Goal: Task Accomplishment & Management: Manage account settings

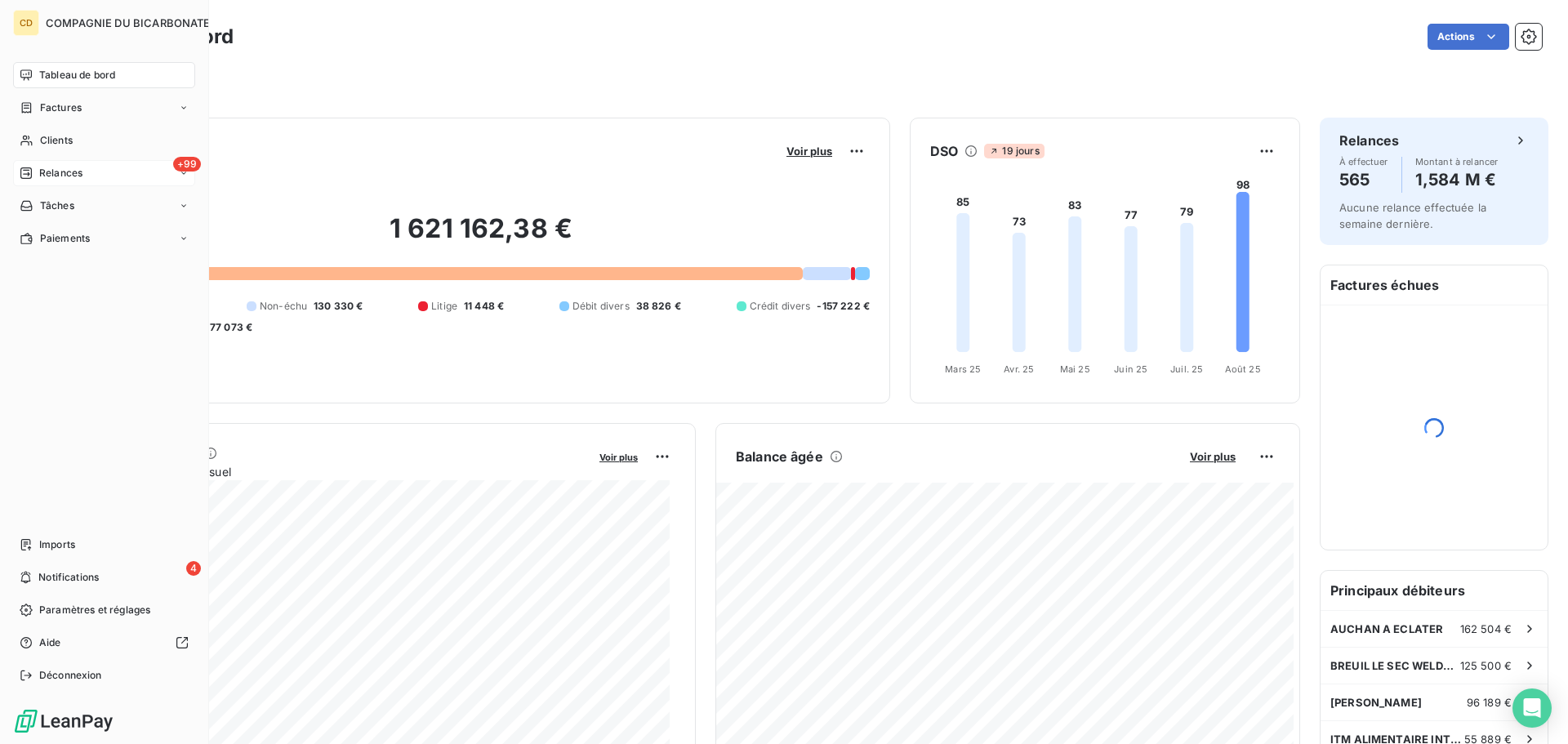
click at [43, 161] on div "+99 Relances" at bounding box center [104, 173] width 183 height 26
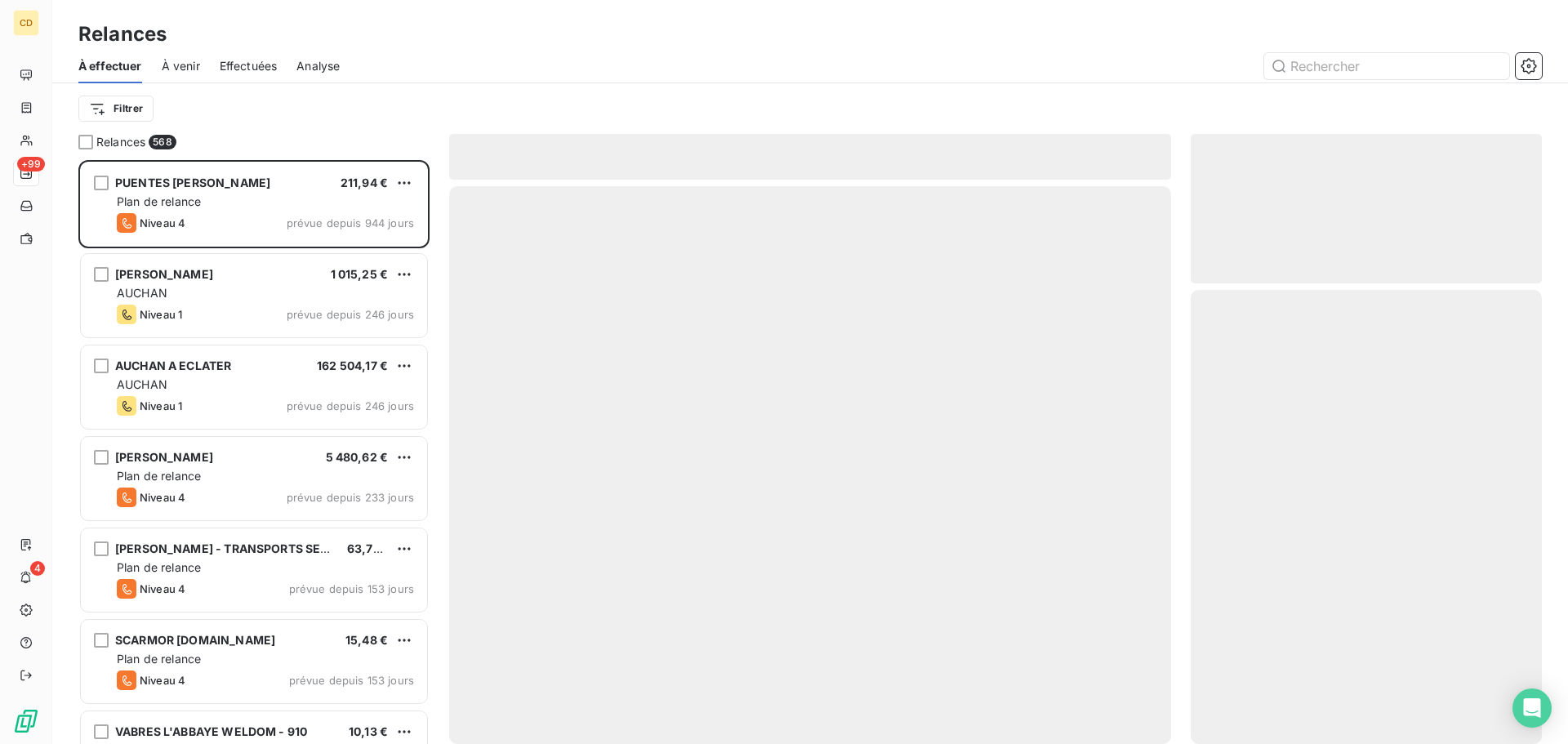
scroll to position [571, 339]
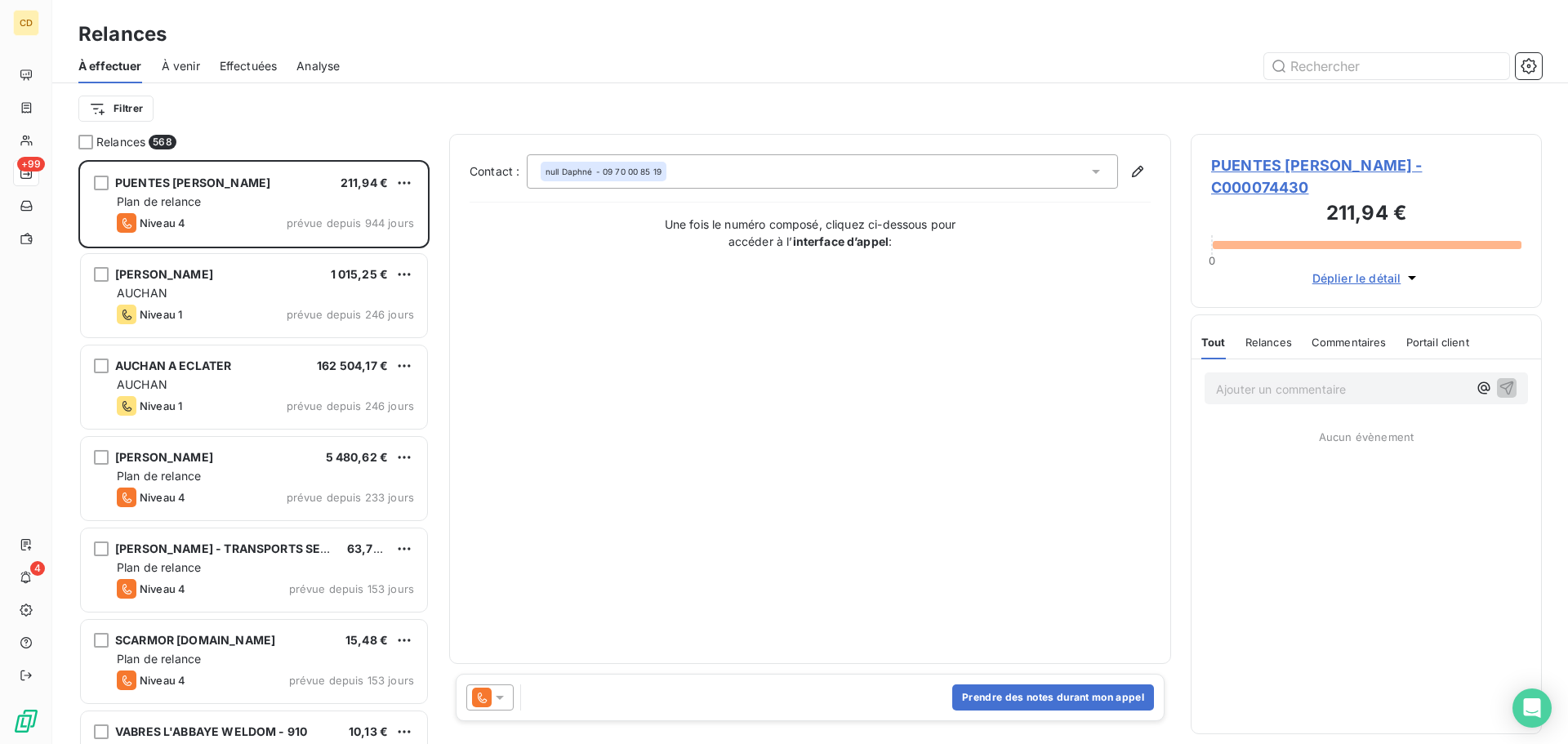
click at [256, 65] on span "Effectuées" at bounding box center [248, 66] width 58 height 16
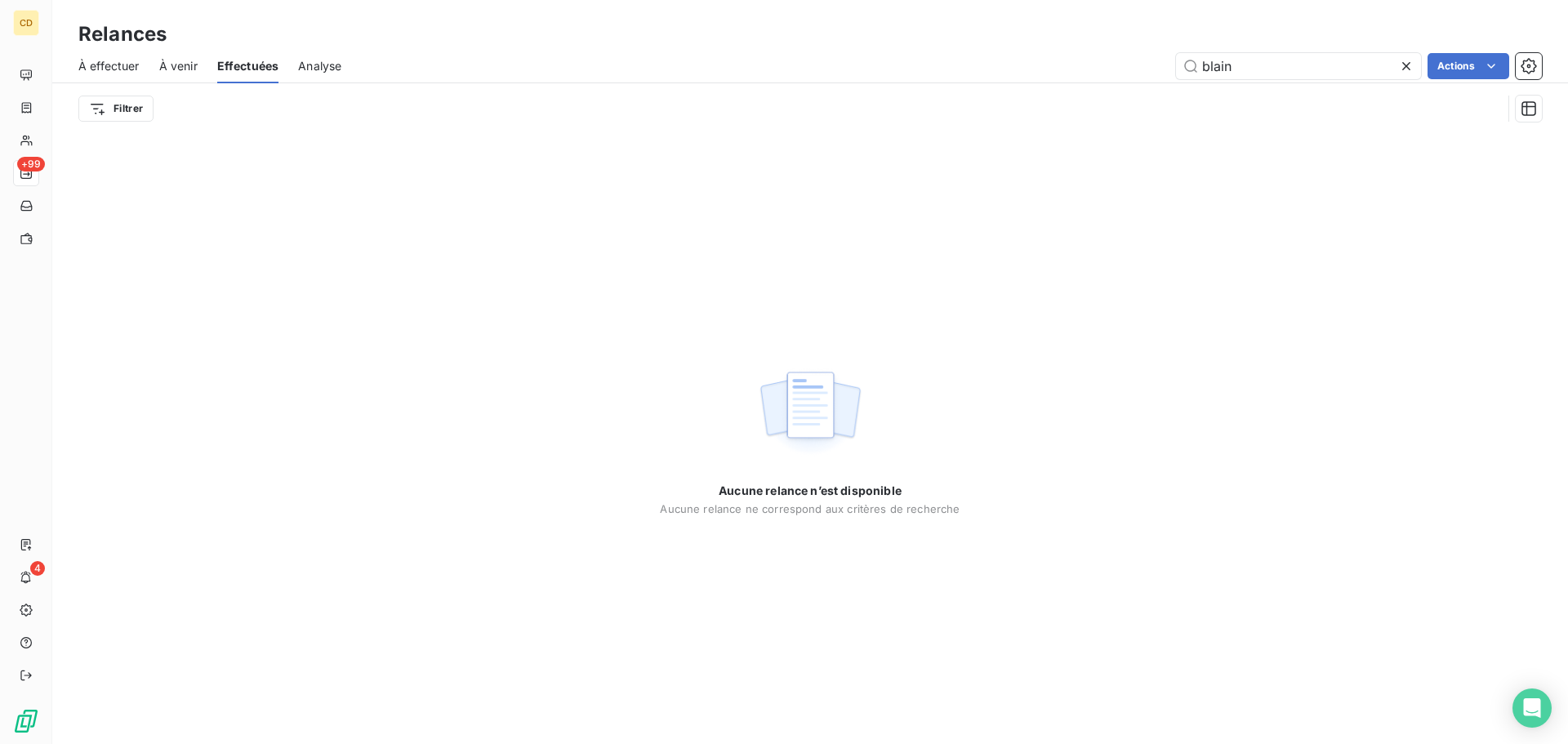
drag, startPoint x: 1315, startPoint y: 61, endPoint x: 1186, endPoint y: 82, distance: 130.7
click at [1186, 82] on div "À effectuer À venir Effectuées Analyse blain Actions" at bounding box center [810, 66] width 1515 height 34
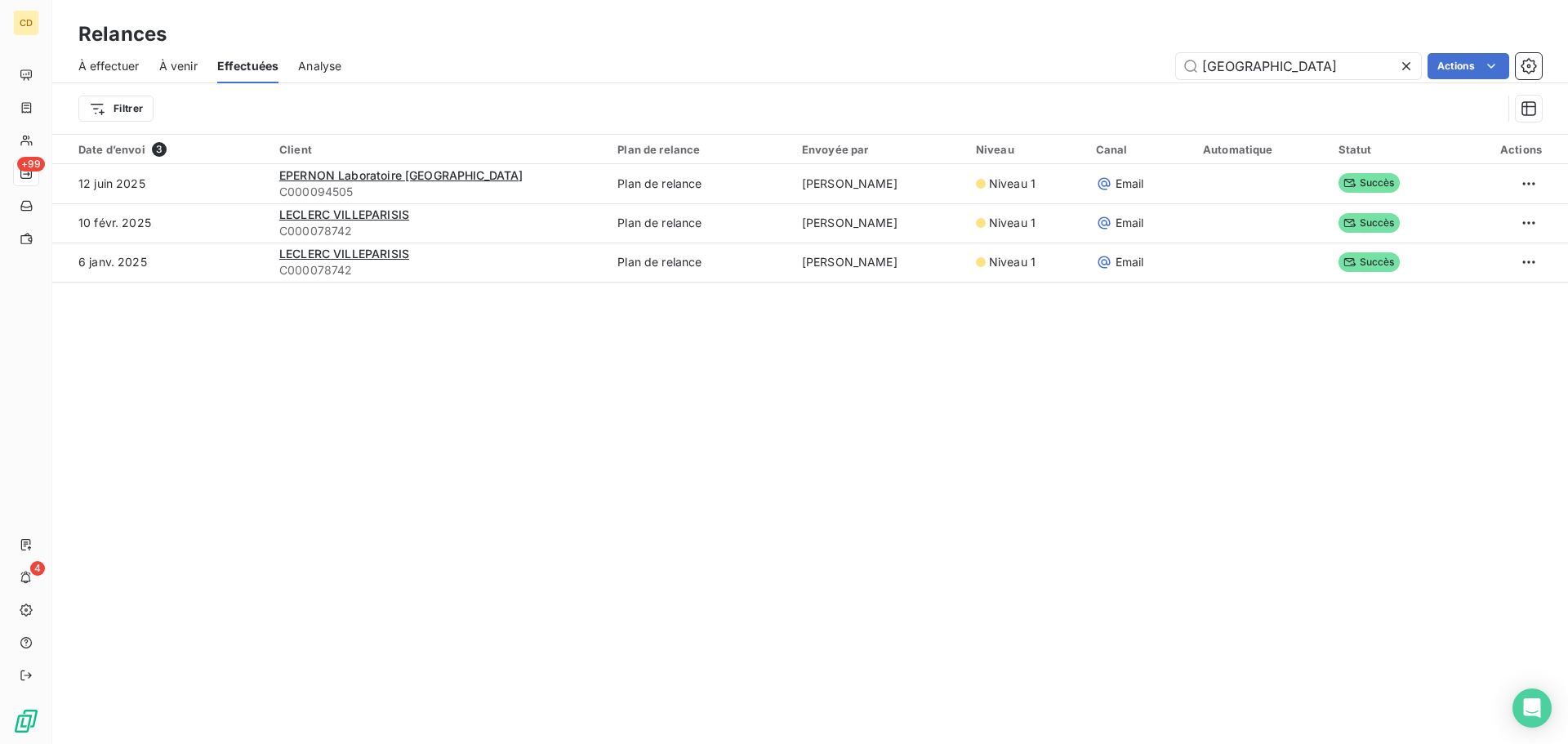
type input "[GEOGRAPHIC_DATA]"
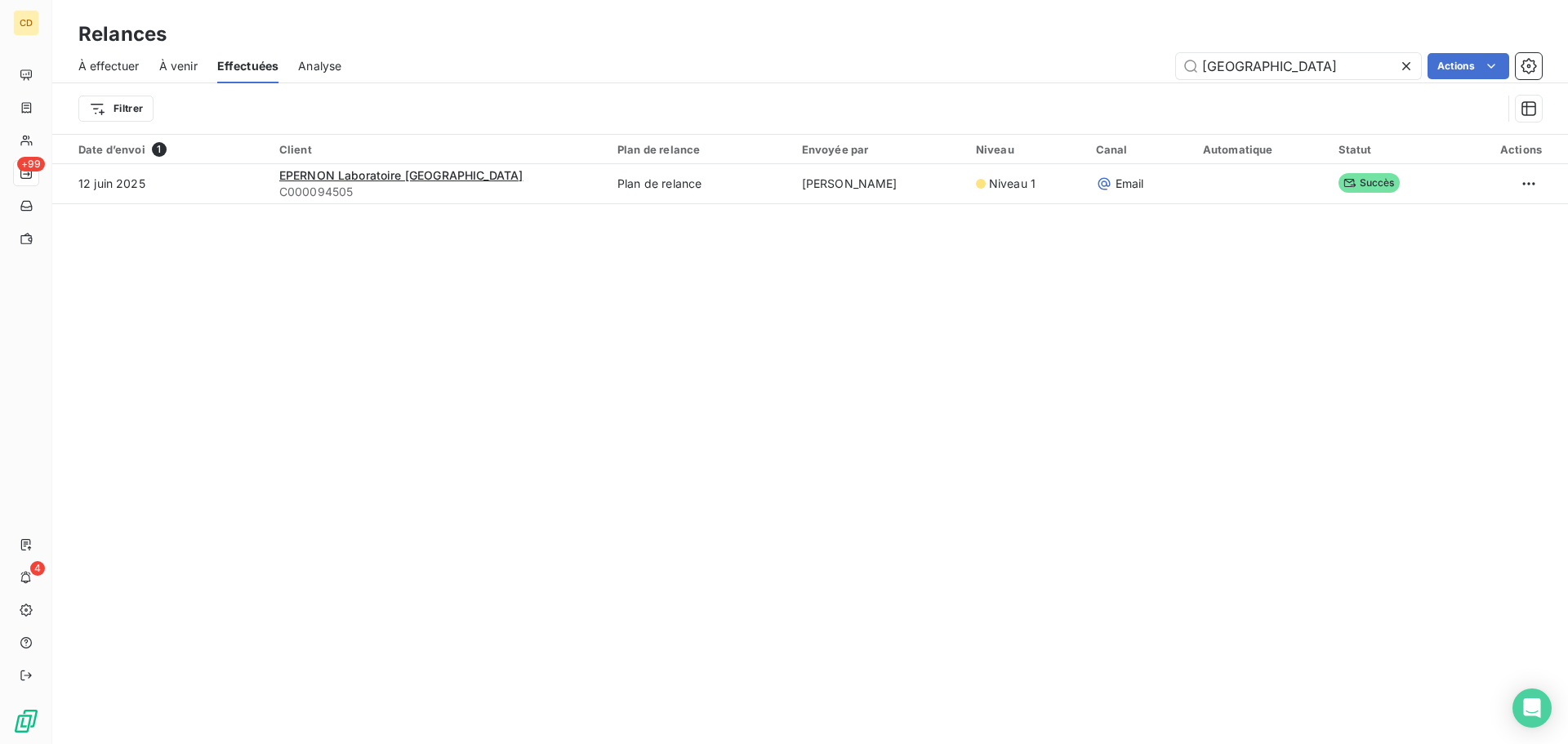
drag, startPoint x: 1165, startPoint y: 66, endPoint x: 1134, endPoint y: 66, distance: 31.0
click at [1134, 66] on div "PARIS Actions" at bounding box center [952, 66] width 1181 height 26
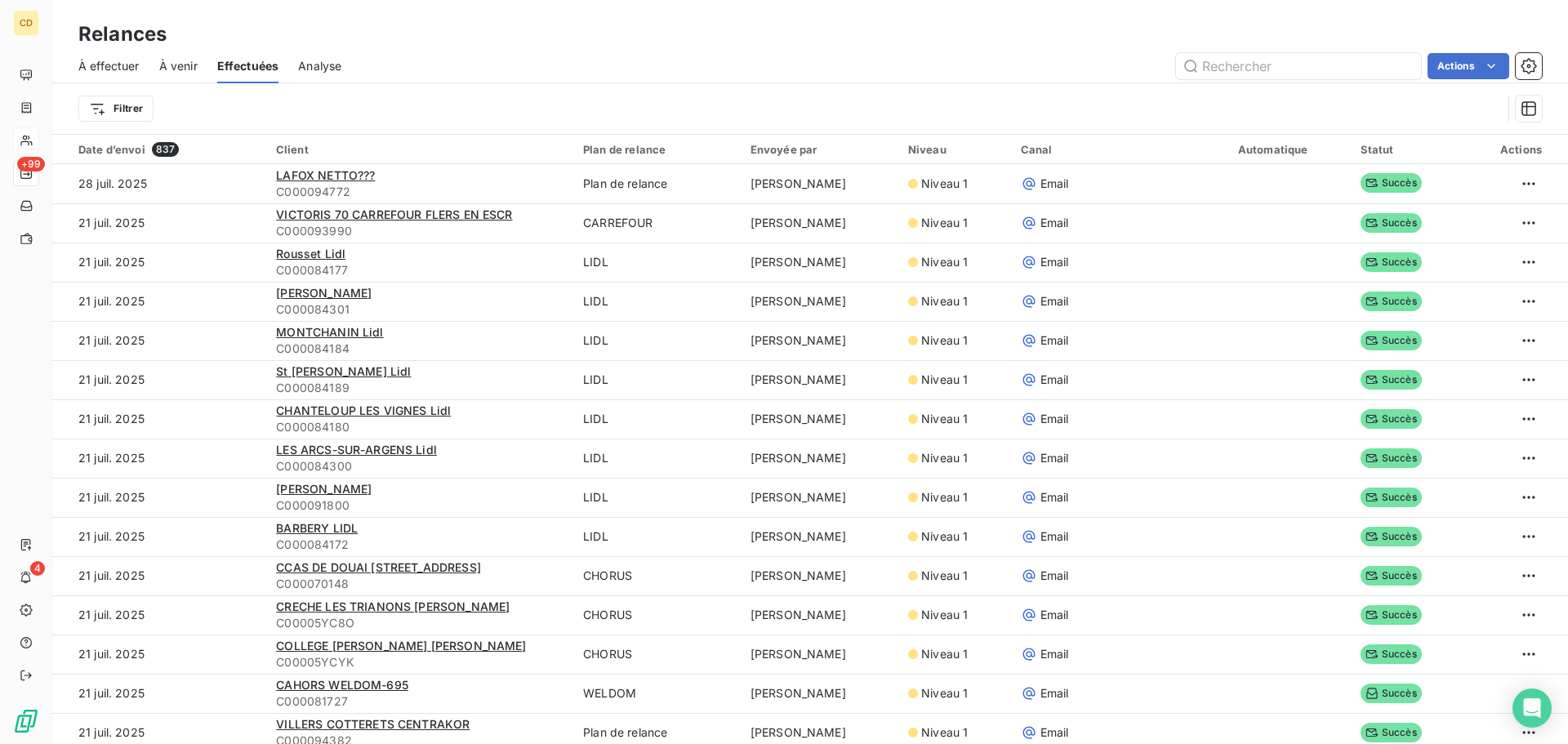
click at [35, 138] on div at bounding box center [26, 139] width 26 height 26
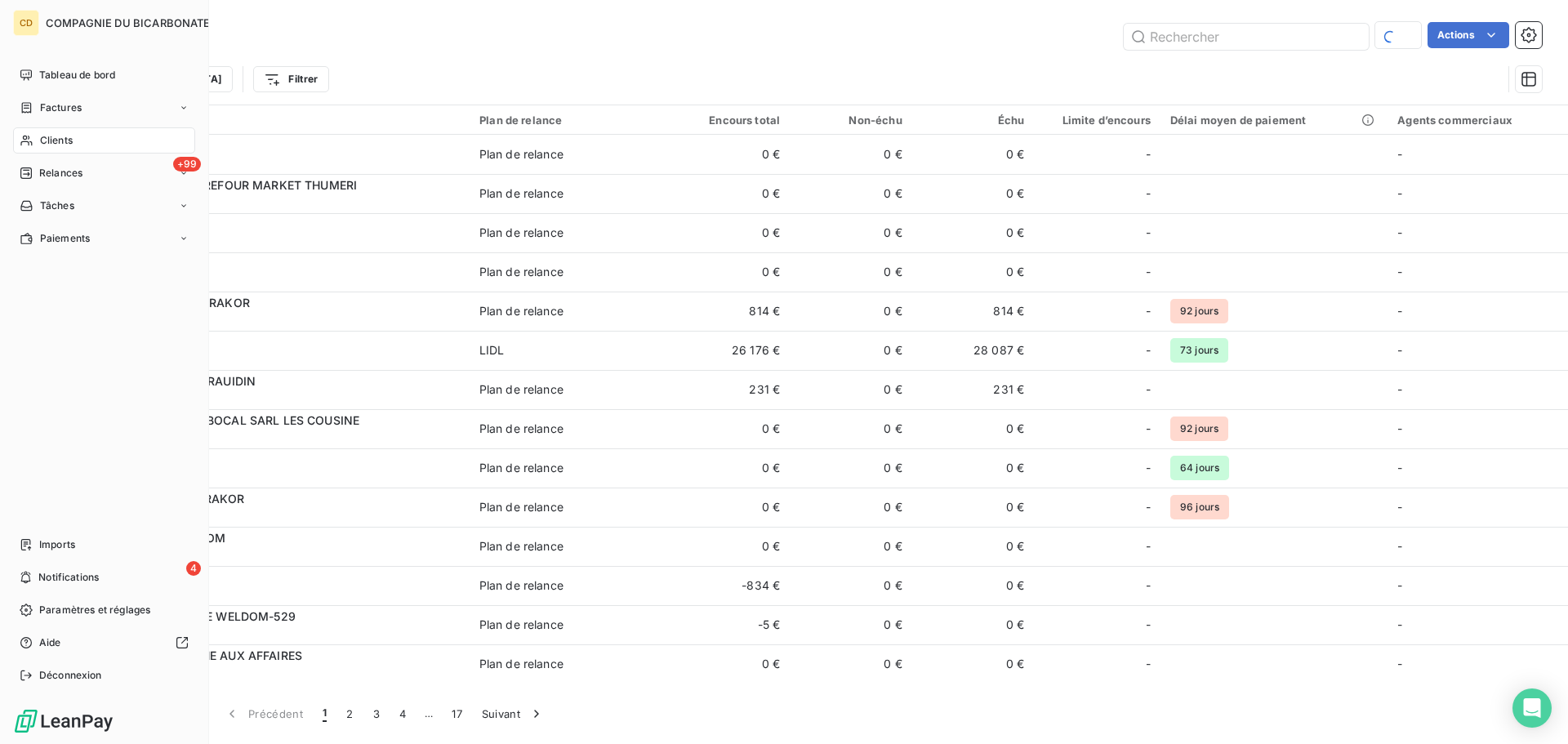
click at [35, 138] on div "Clients" at bounding box center [104, 139] width 183 height 26
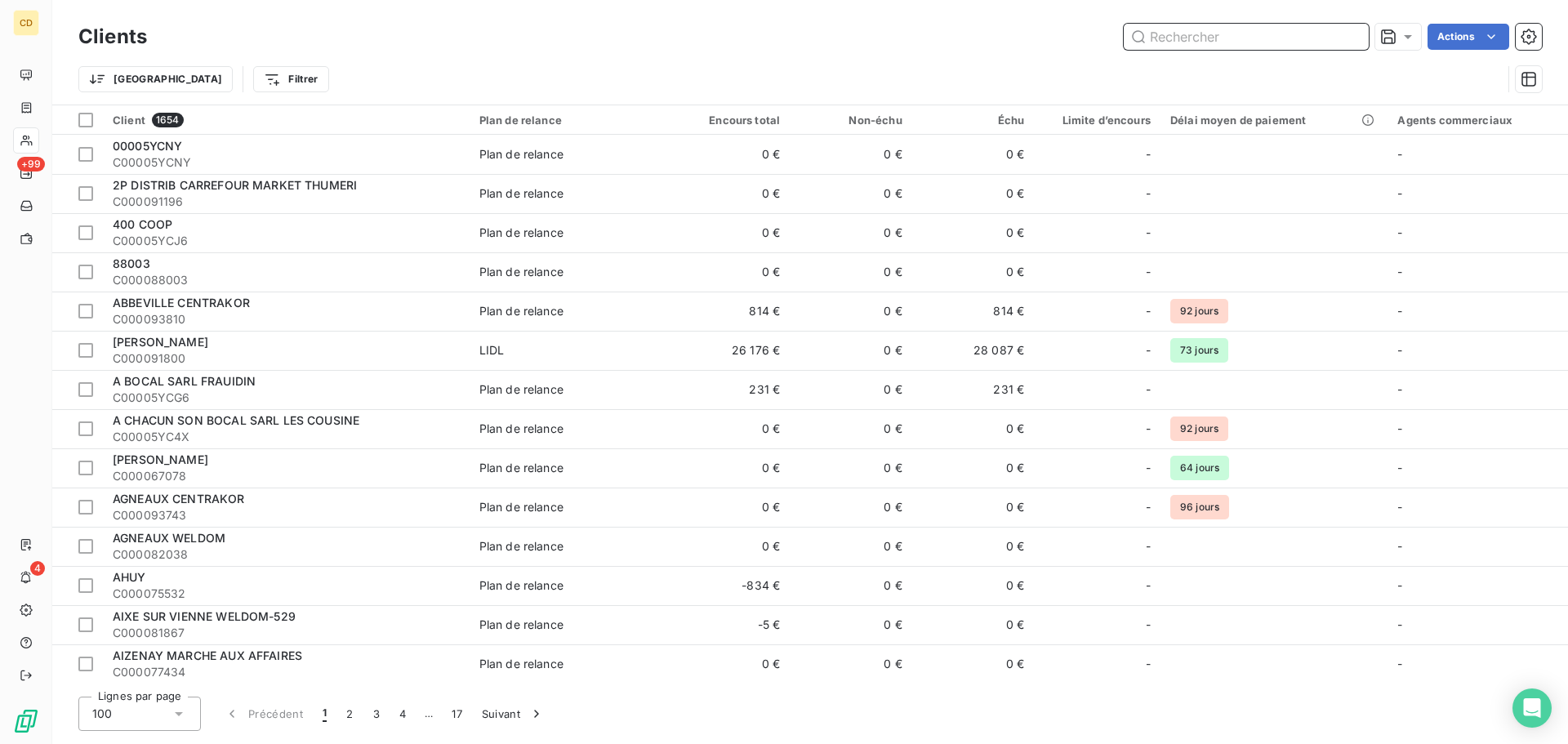
click at [1258, 42] on input "text" at bounding box center [1246, 36] width 245 height 26
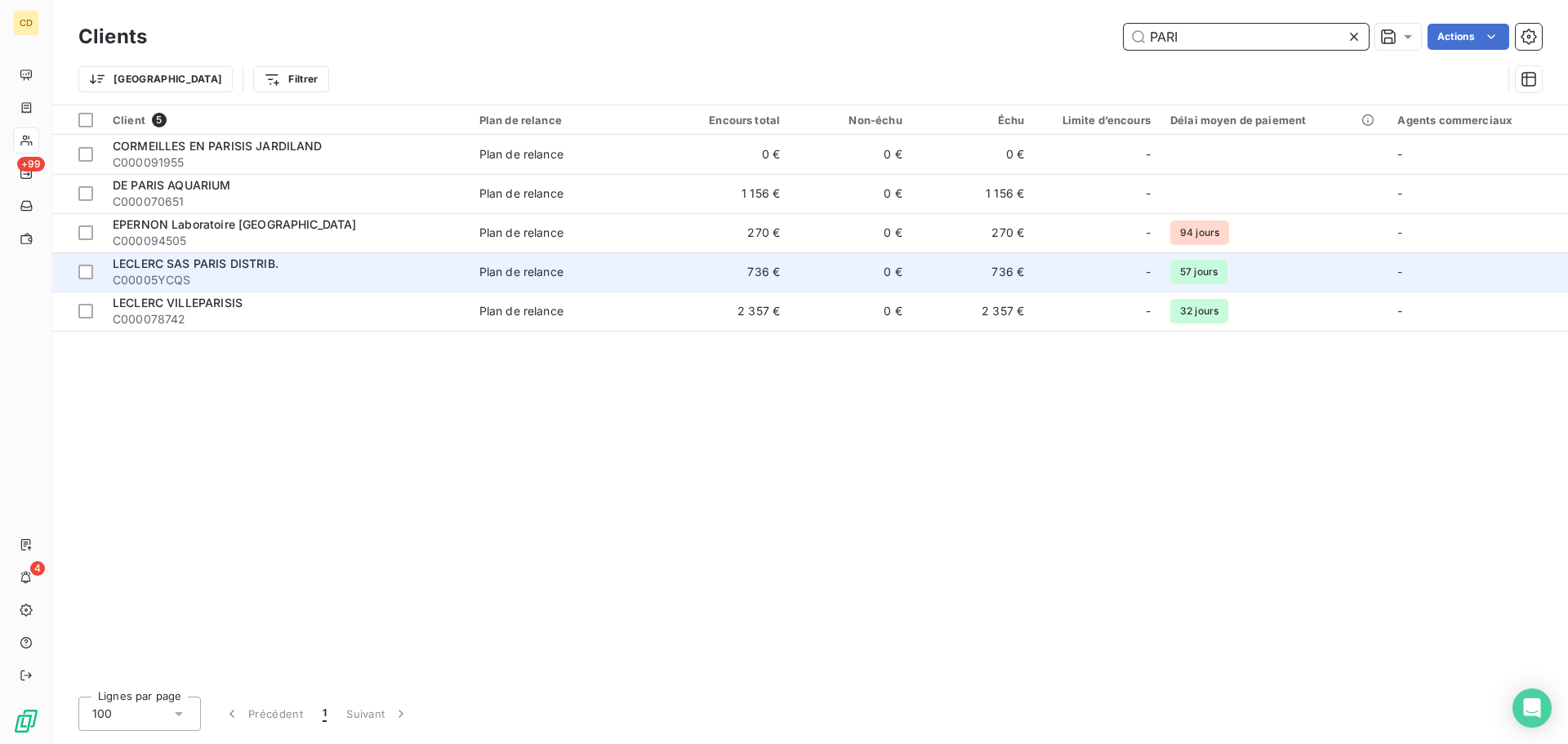
type input "PARI"
click at [255, 262] on span "LECLERC SAS PARIS DISTRIB." at bounding box center [196, 263] width 166 height 14
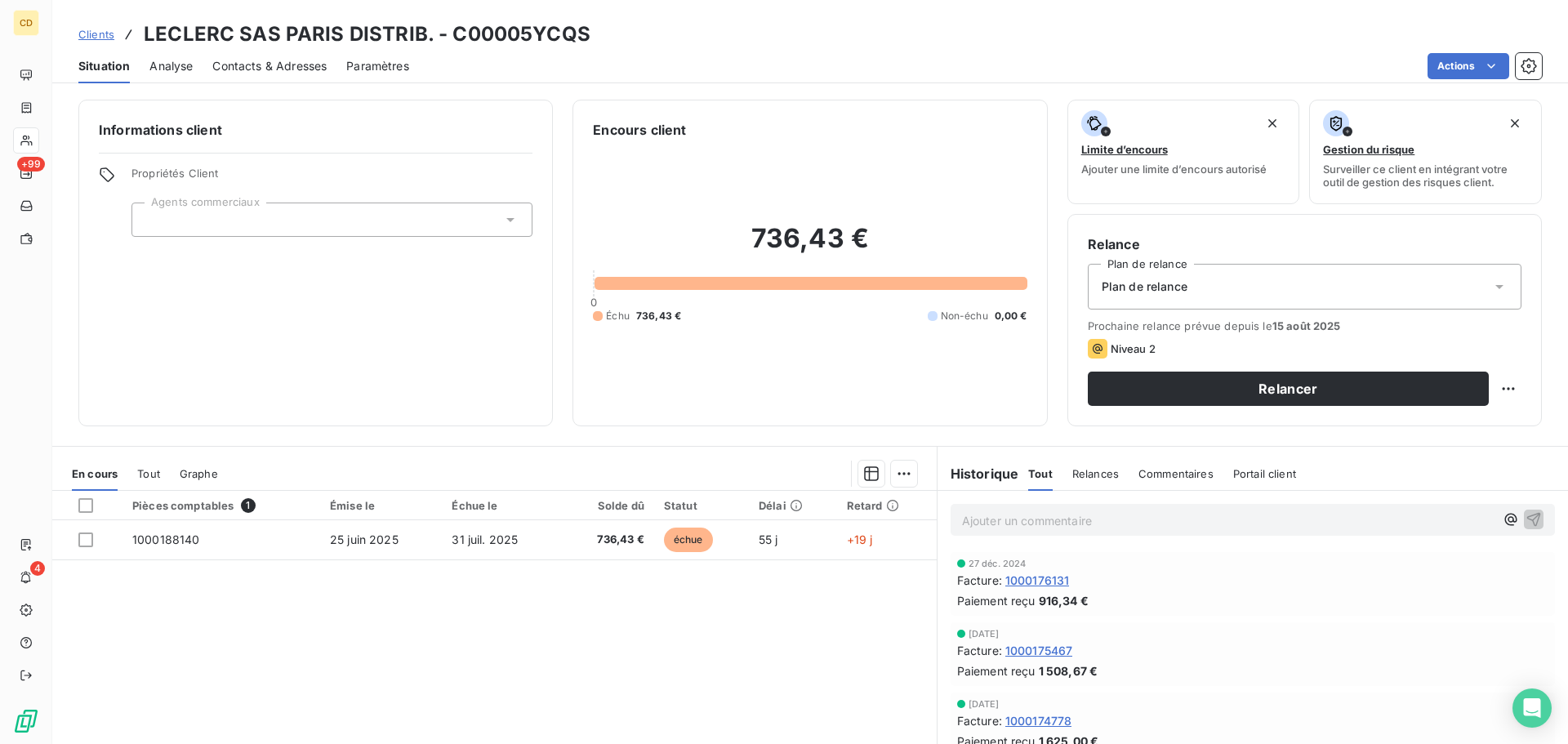
click at [1025, 513] on p "Ajouter un commentaire ﻿" at bounding box center [1228, 520] width 532 height 20
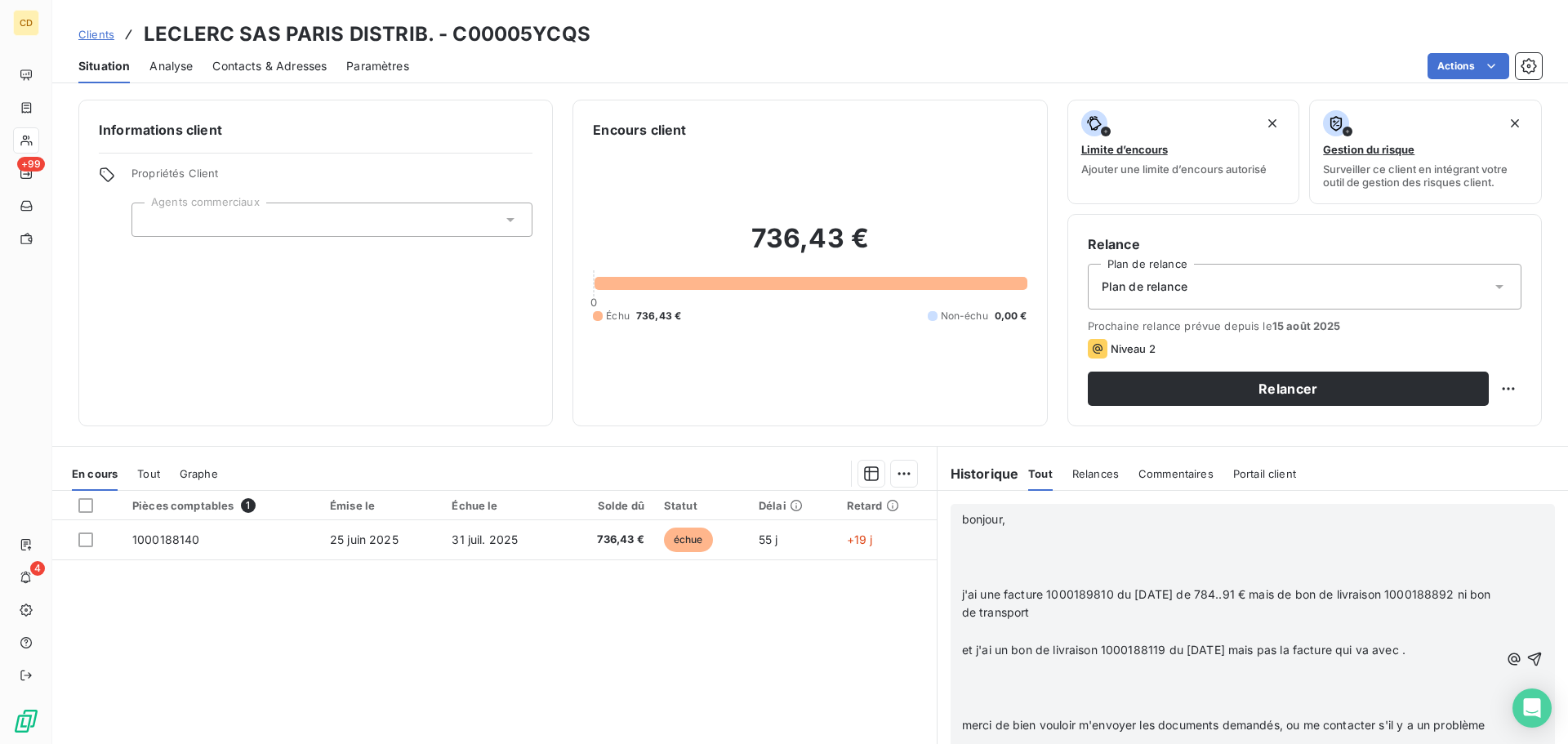
click at [1026, 551] on p "﻿" at bounding box center [1231, 558] width 537 height 19
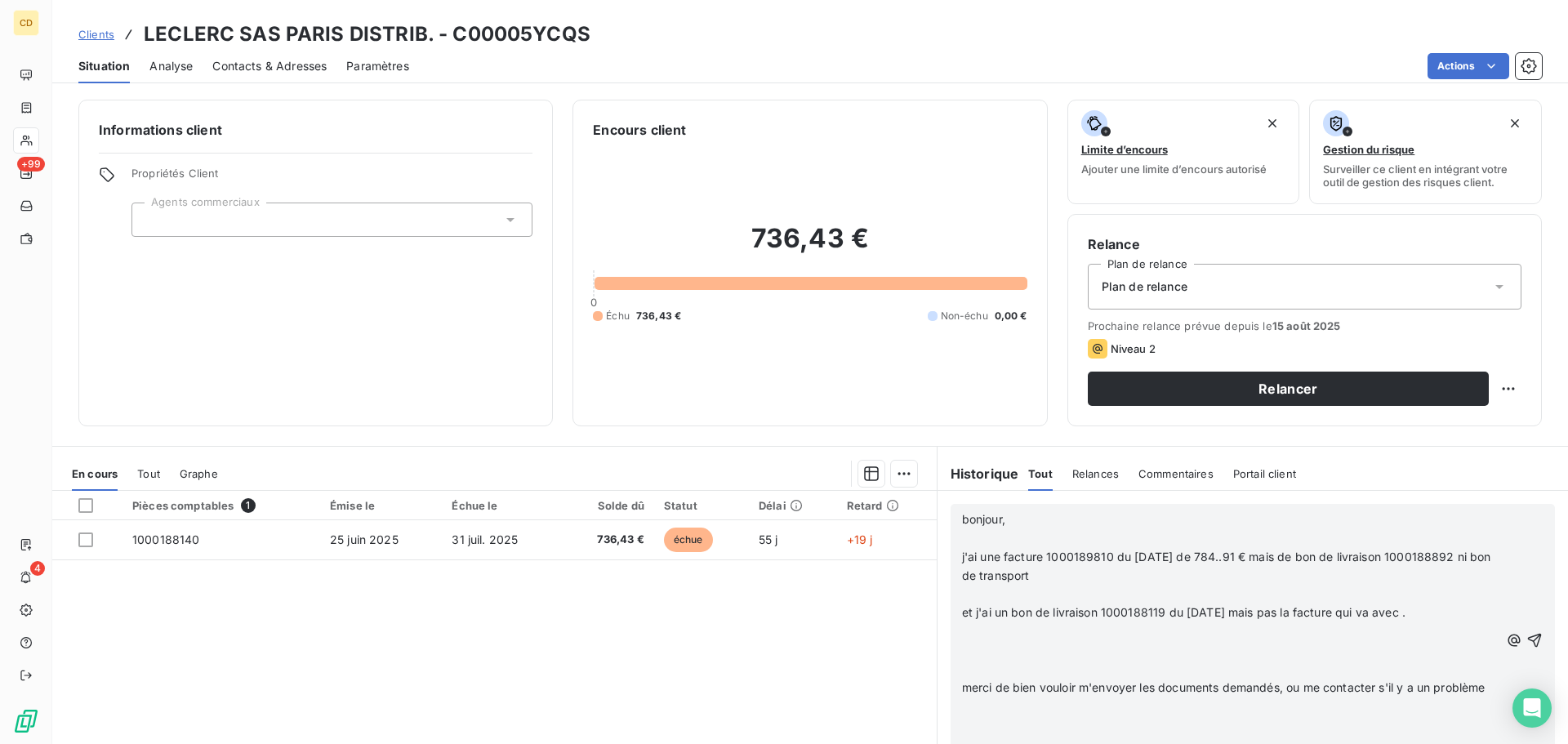
click at [1017, 542] on p "﻿" at bounding box center [1231, 539] width 537 height 19
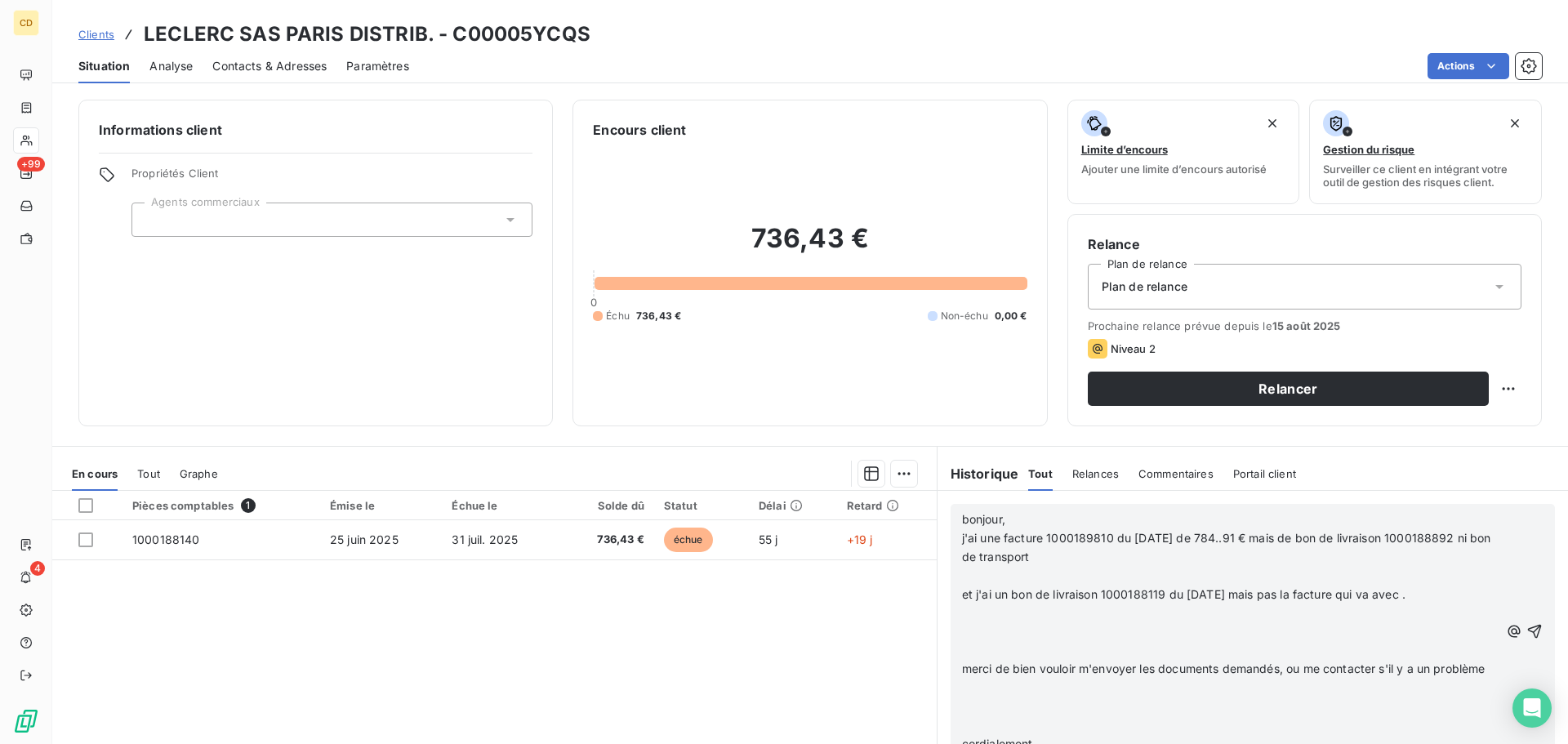
click at [1004, 578] on p "﻿" at bounding box center [1231, 576] width 537 height 19
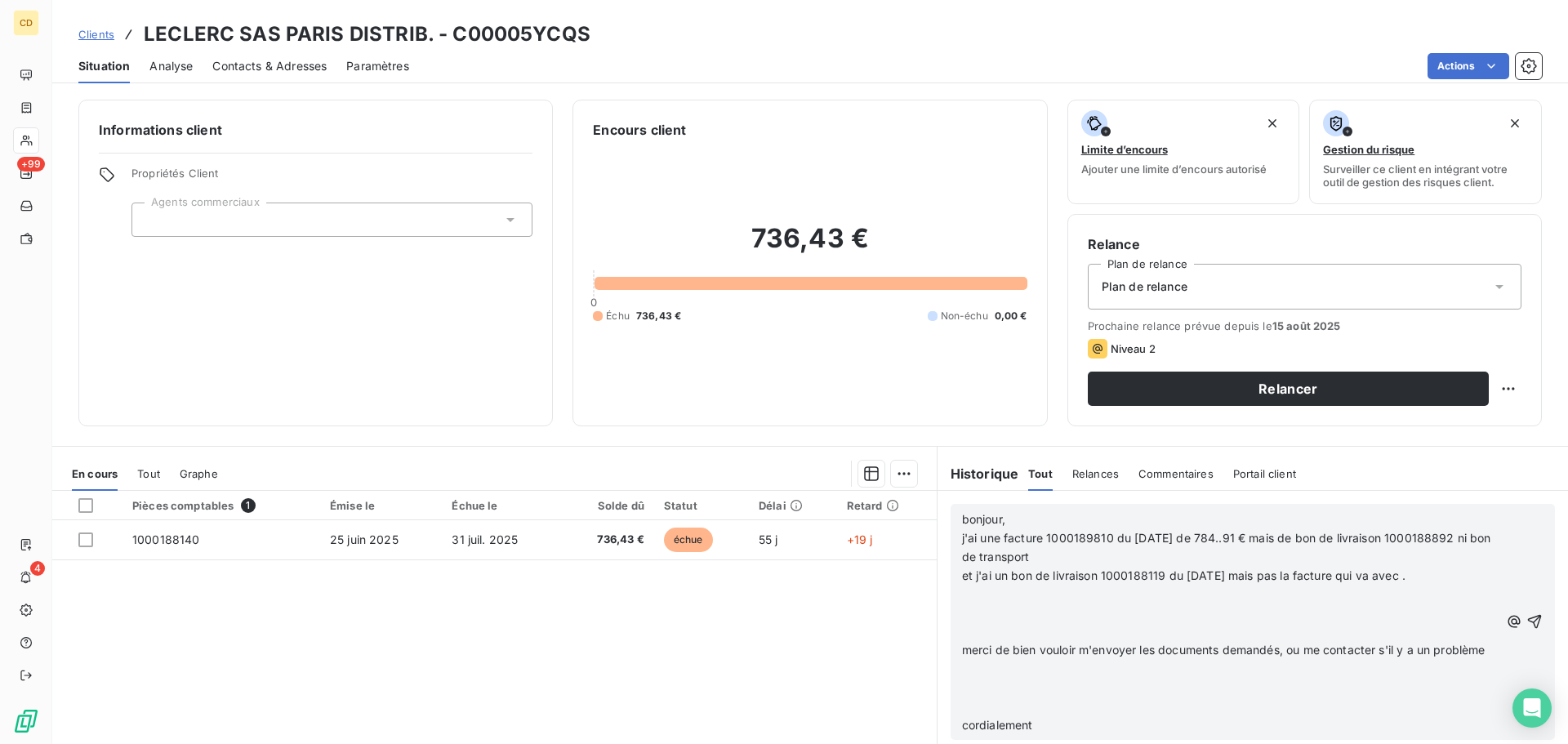
click at [1011, 616] on p "﻿" at bounding box center [1231, 613] width 537 height 19
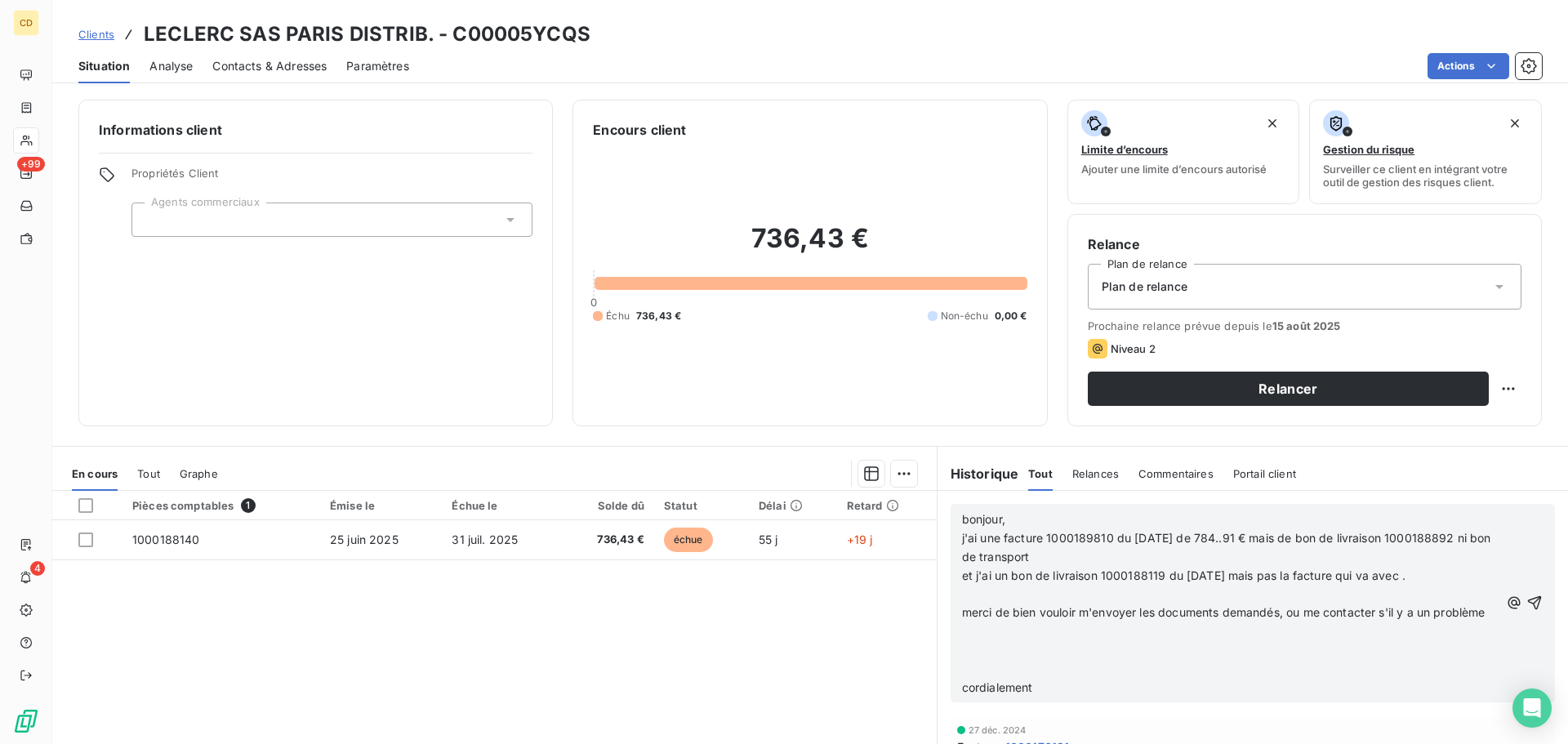
click at [1026, 595] on p "﻿" at bounding box center [1231, 595] width 537 height 19
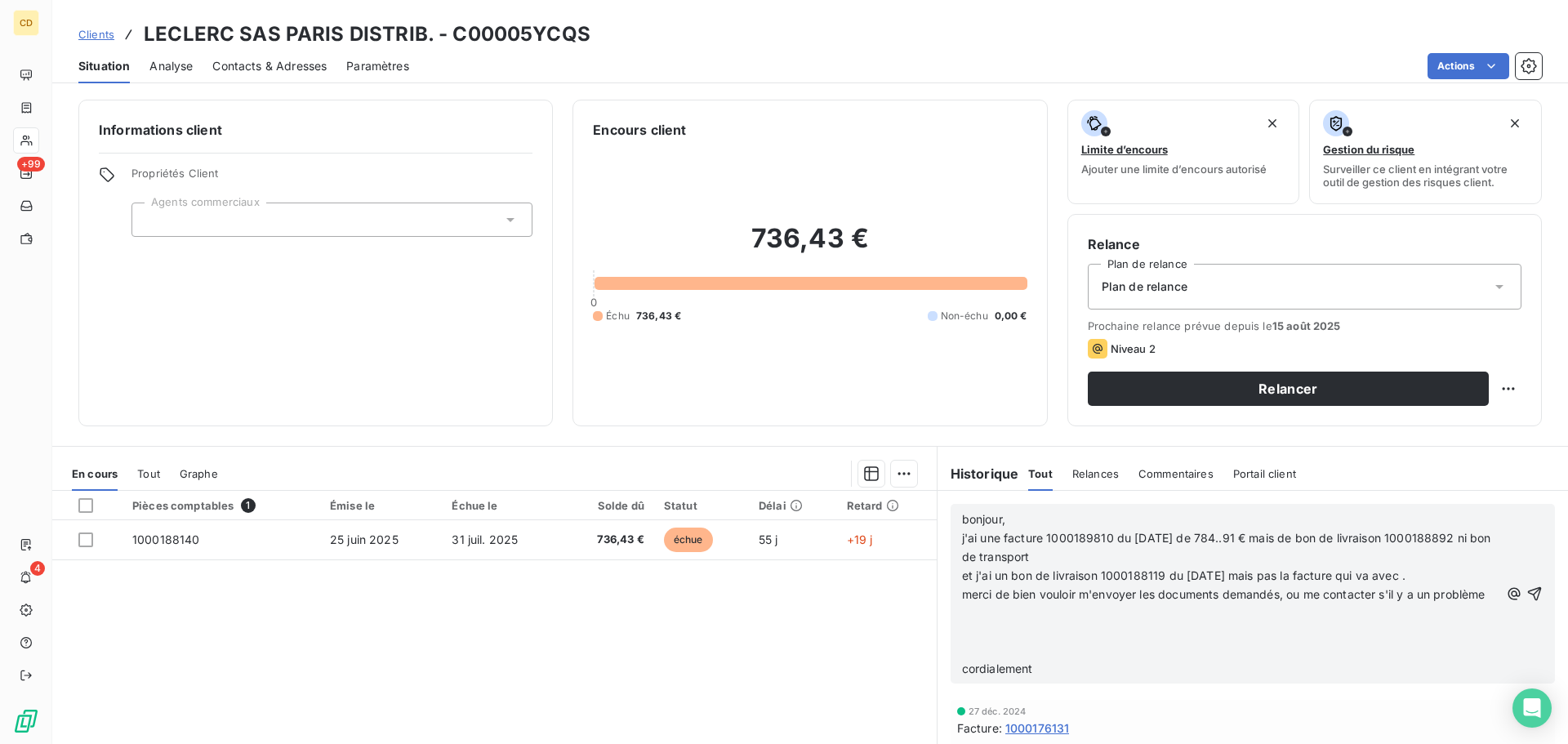
click at [1039, 641] on p "﻿" at bounding box center [1231, 631] width 537 height 19
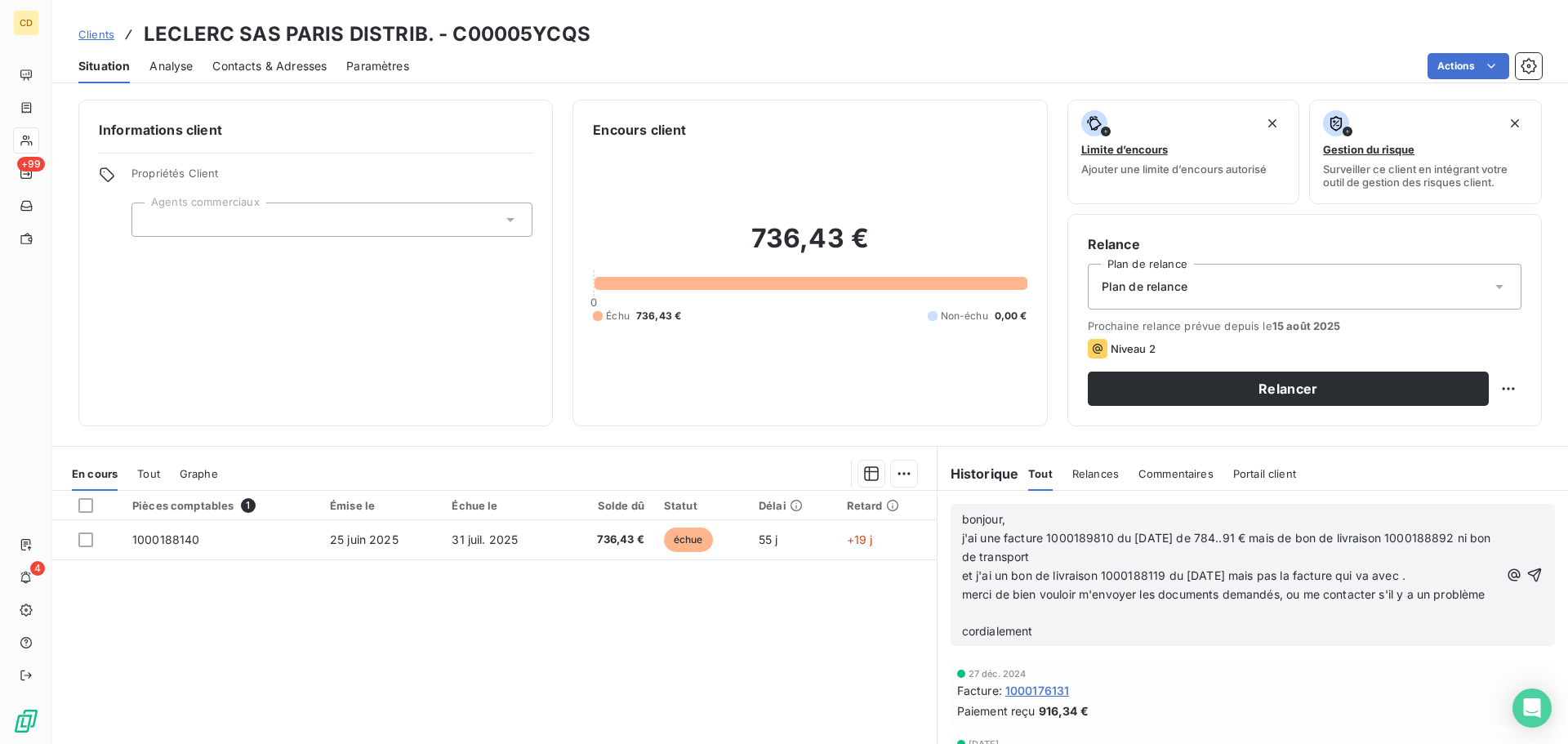
click at [1032, 622] on p "﻿" at bounding box center [1231, 613] width 537 height 19
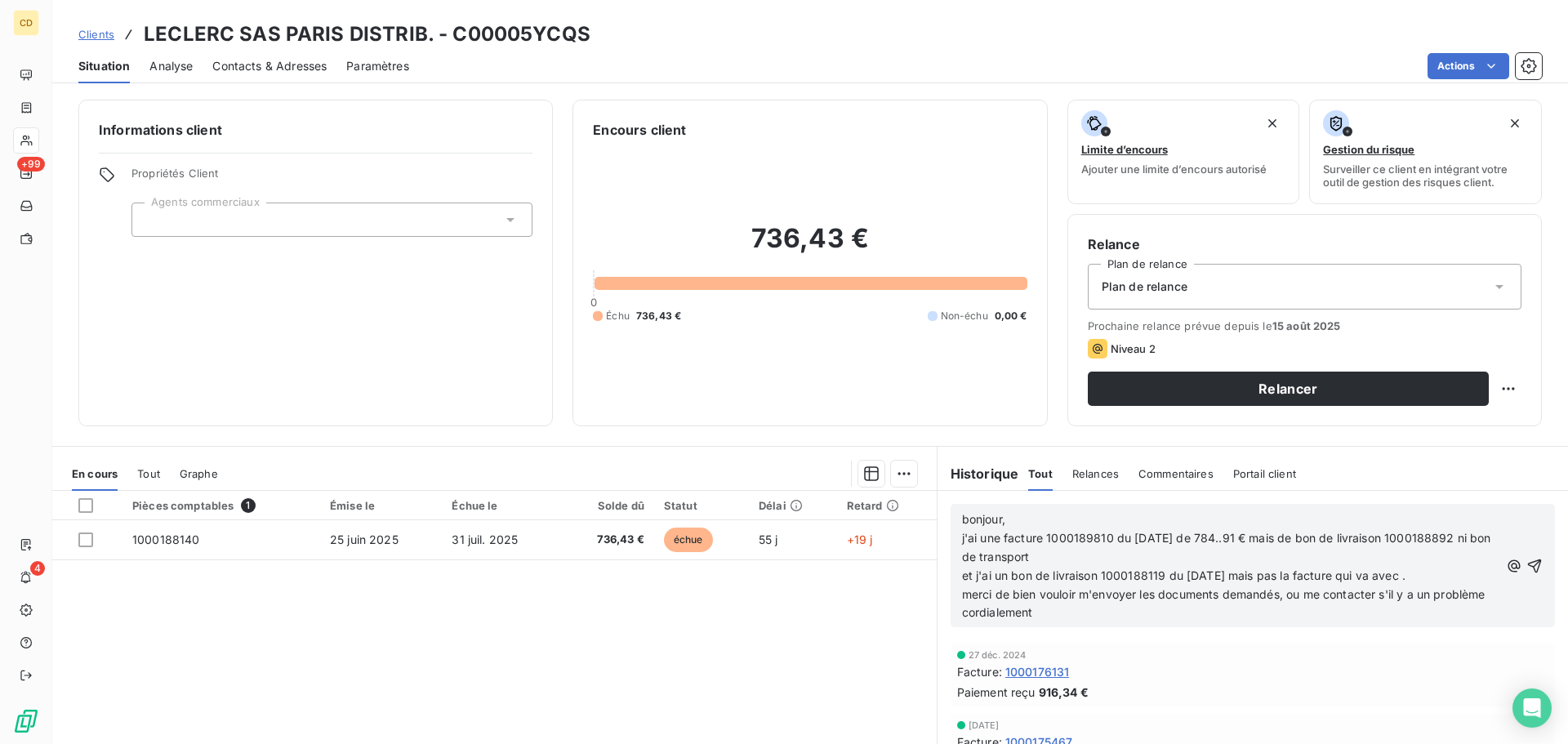
click at [1049, 622] on p "cordialement" at bounding box center [1231, 613] width 537 height 19
